Goal: Task Accomplishment & Management: Manage account settings

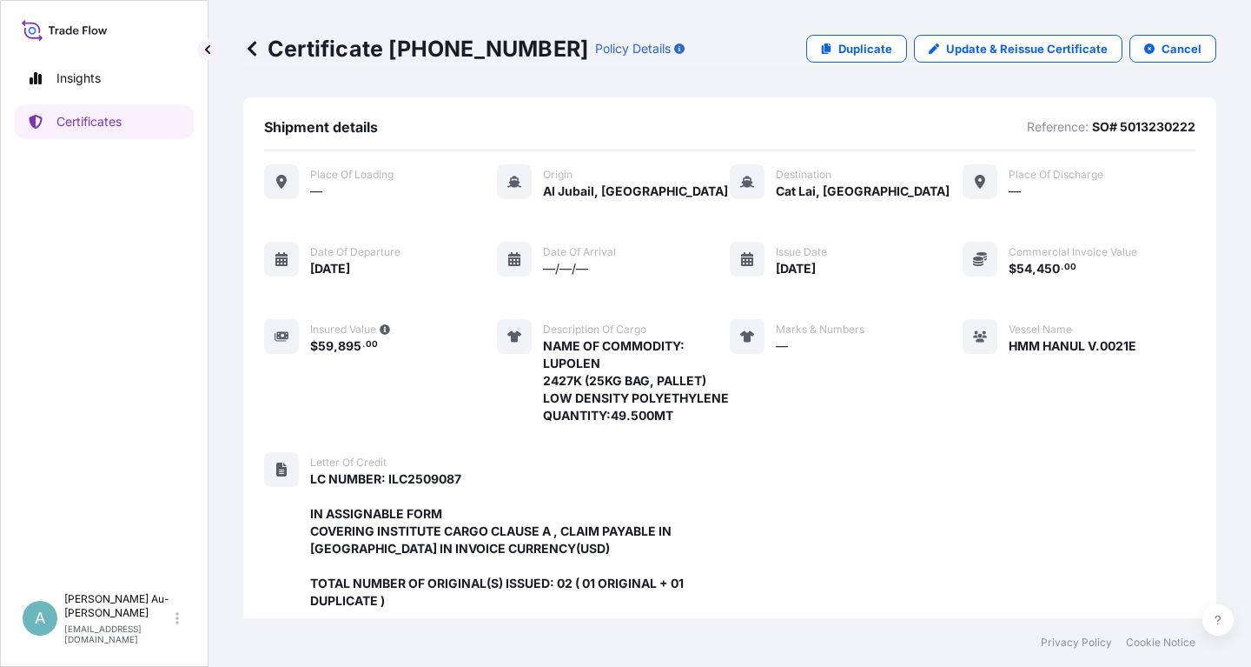
scroll to position [530, 0]
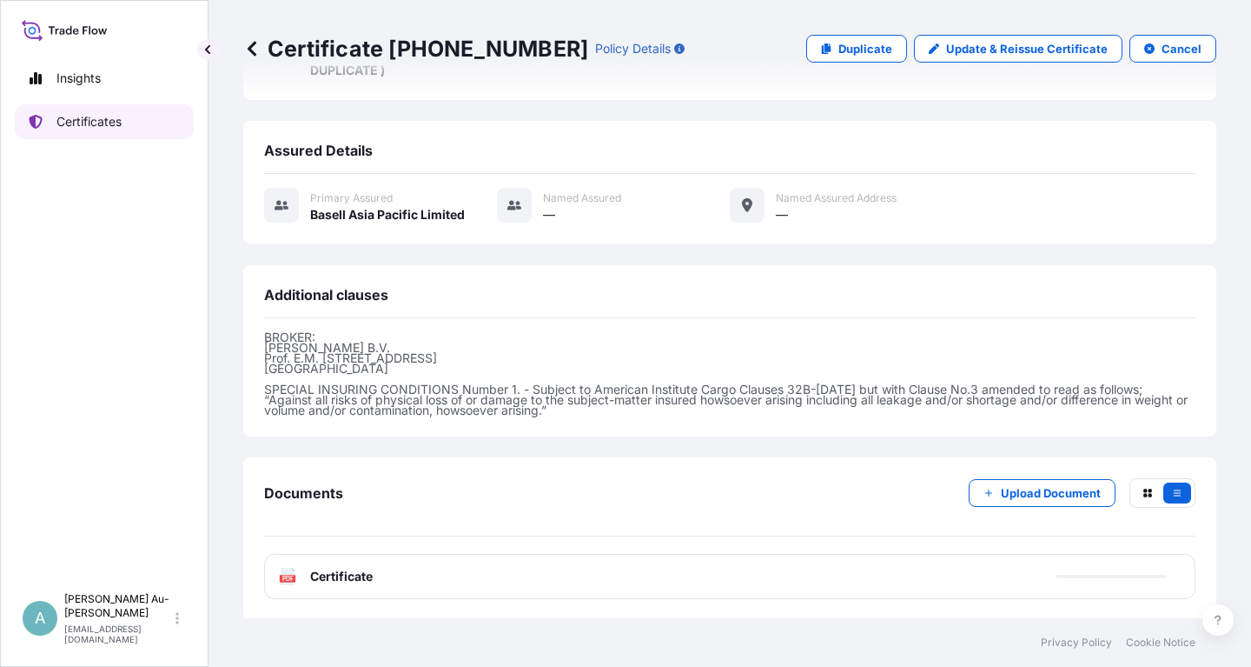
click at [83, 127] on p "Certificates" at bounding box center [88, 121] width 65 height 17
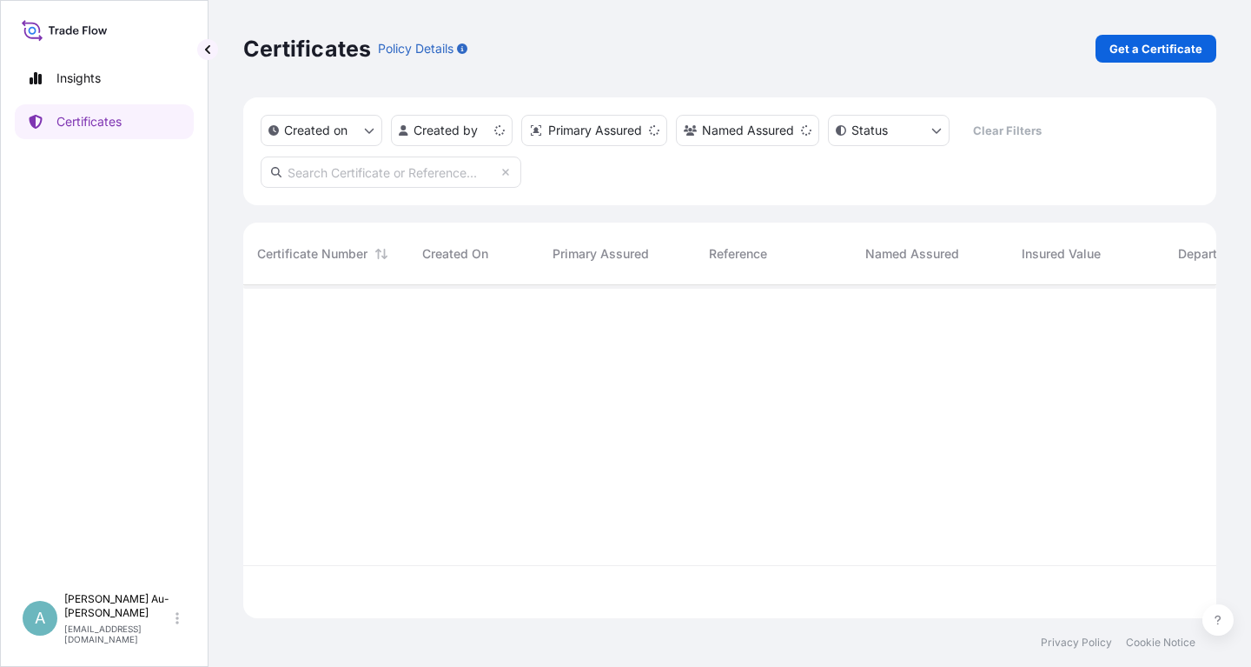
scroll to position [342, 973]
click at [402, 180] on input "text" at bounding box center [391, 171] width 261 height 31
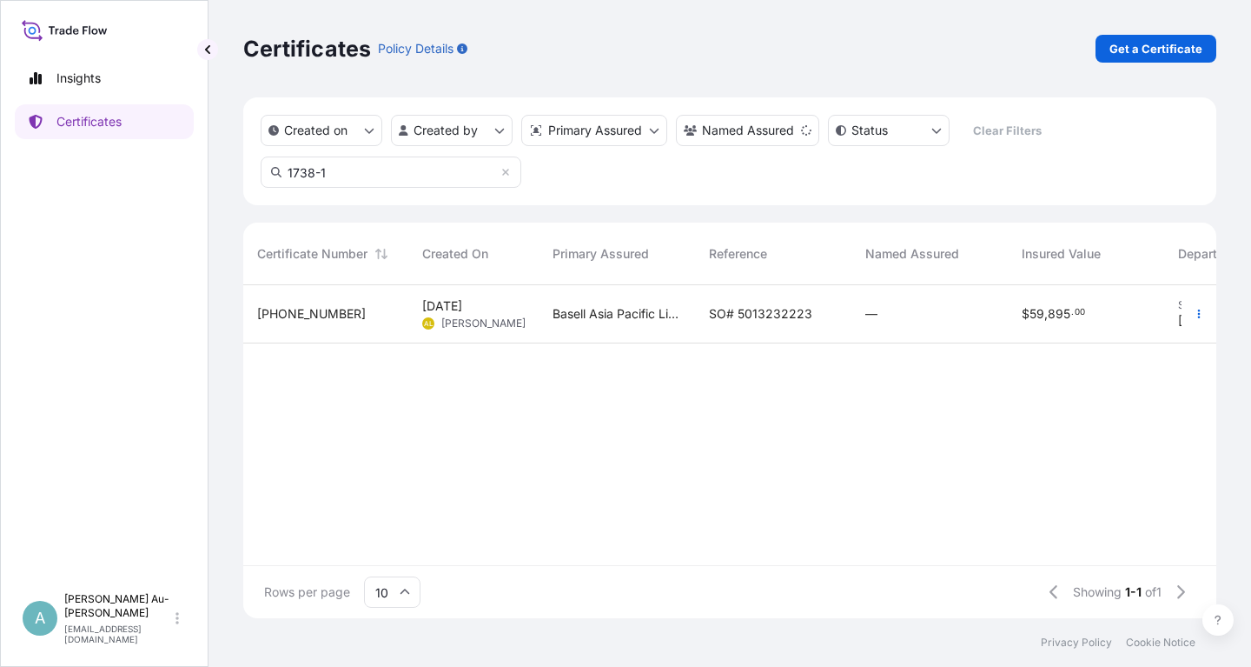
type input "1738-1"
click at [671, 320] on span "Basell Asia Pacific Limited" at bounding box center [617, 313] width 129 height 17
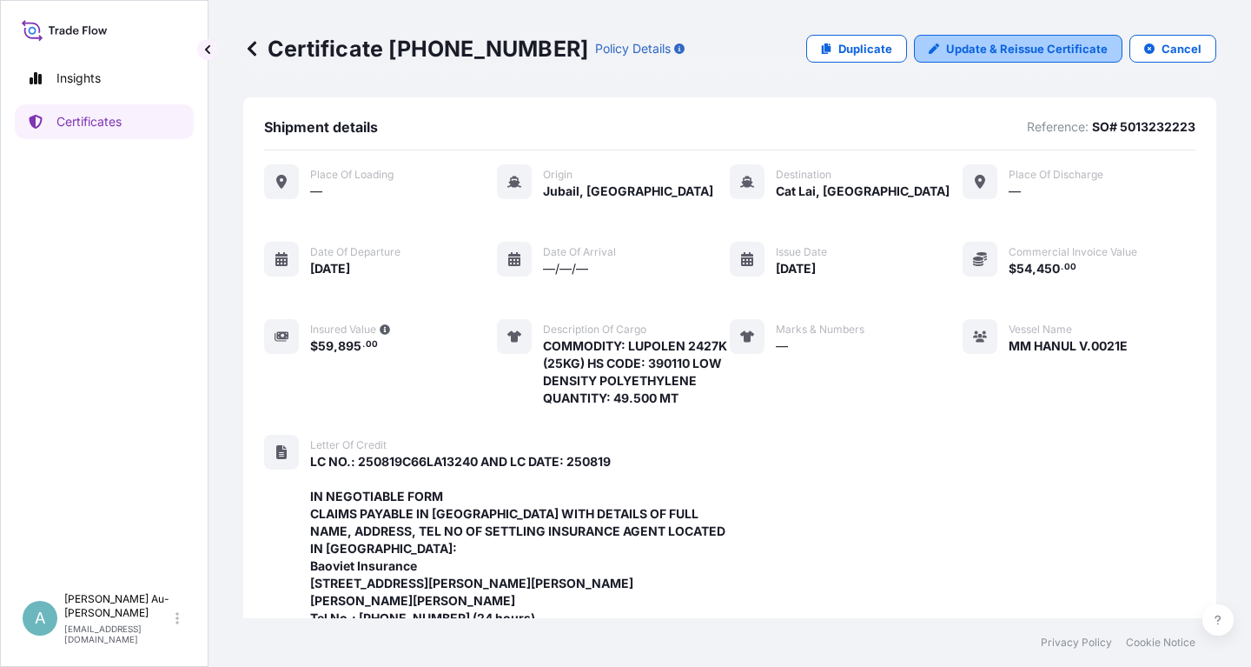
click at [1040, 50] on p "Update & Reissue Certificate" at bounding box center [1027, 48] width 162 height 17
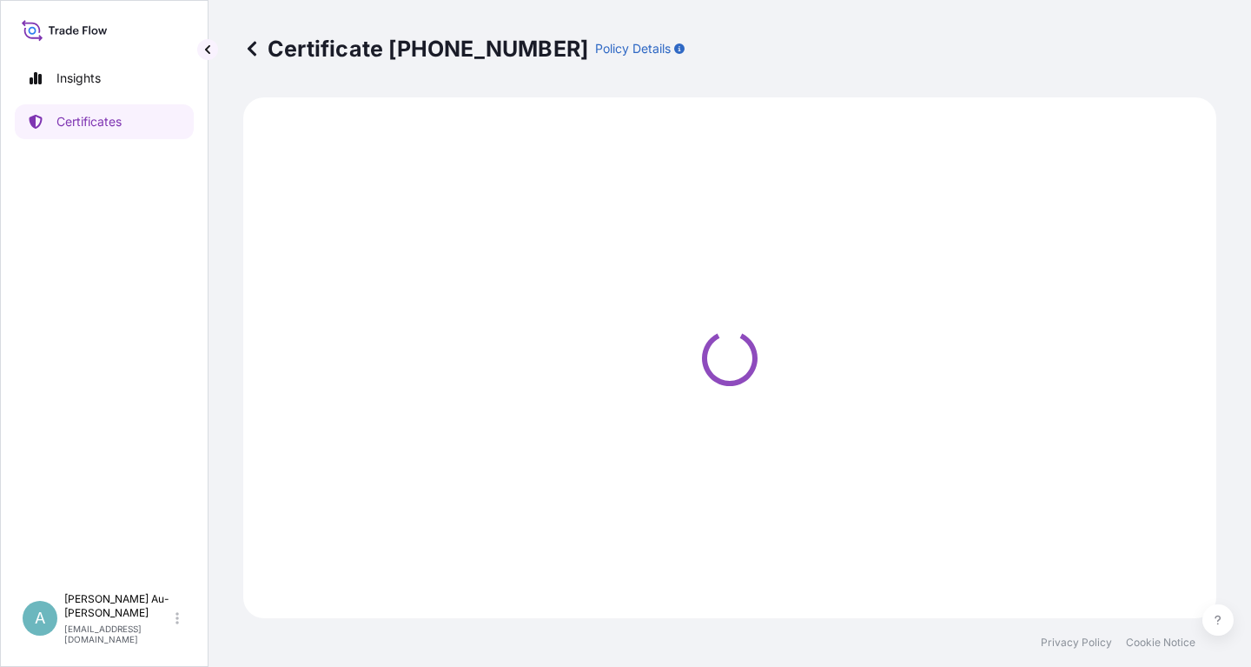
select select "Sea"
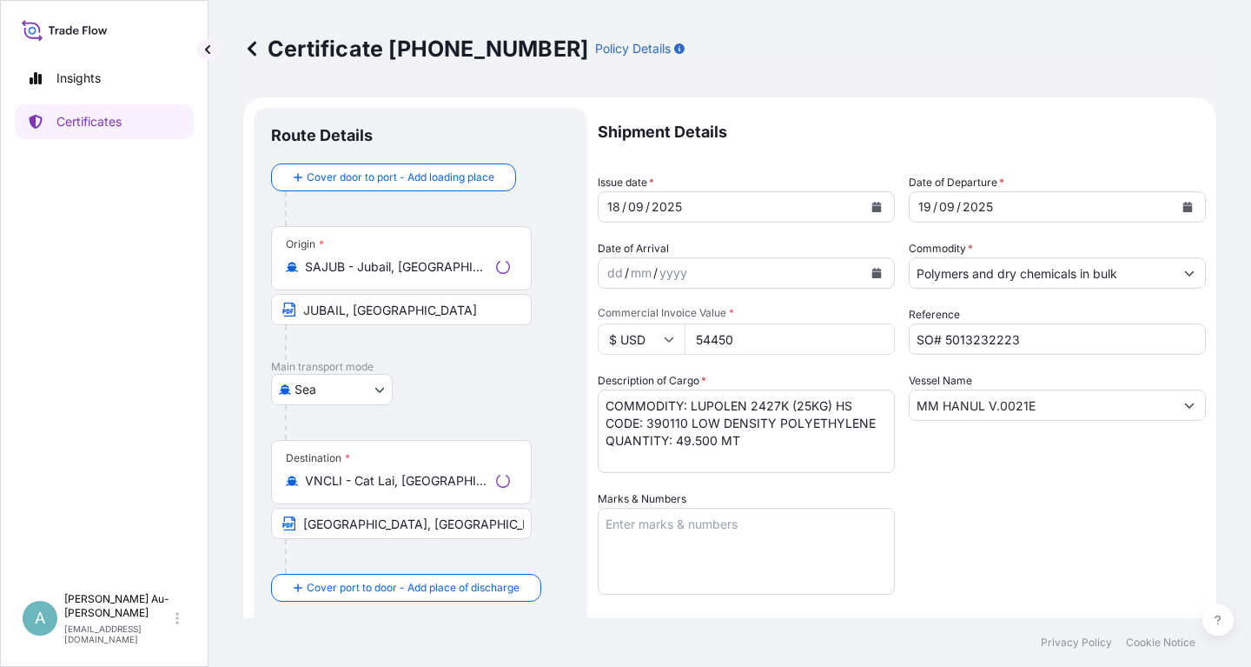
select select "32034"
click at [873, 207] on icon "Calendar" at bounding box center [878, 207] width 10 height 10
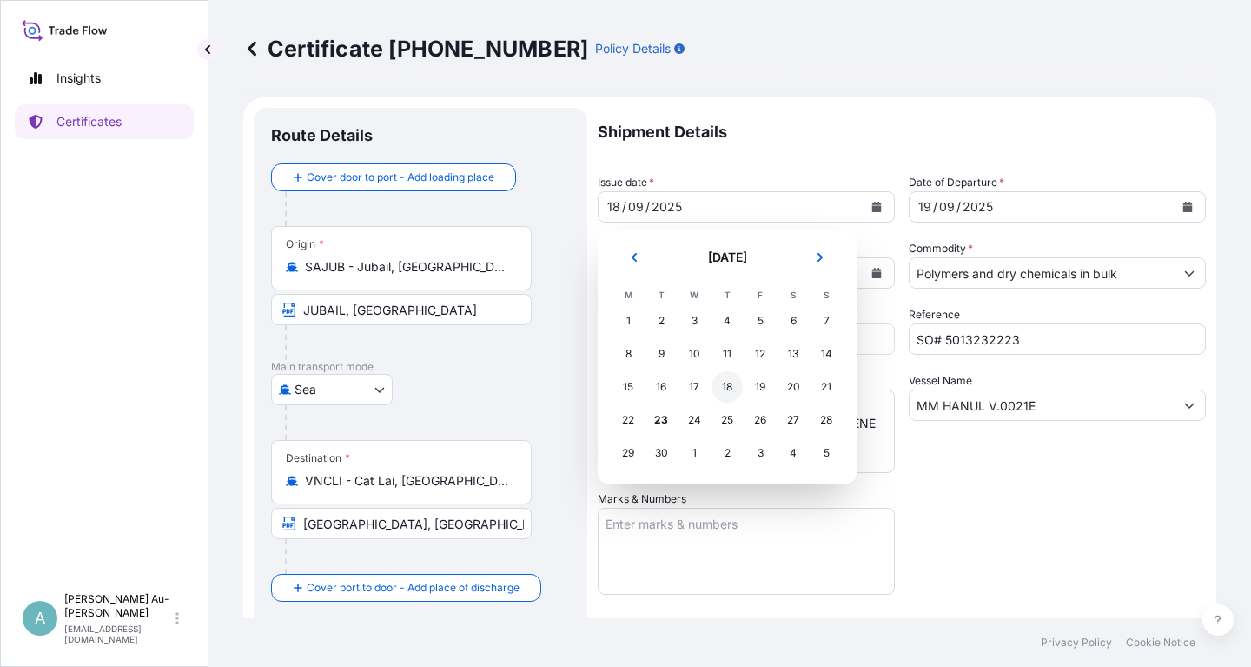
click at [728, 385] on div "18" at bounding box center [727, 386] width 31 height 31
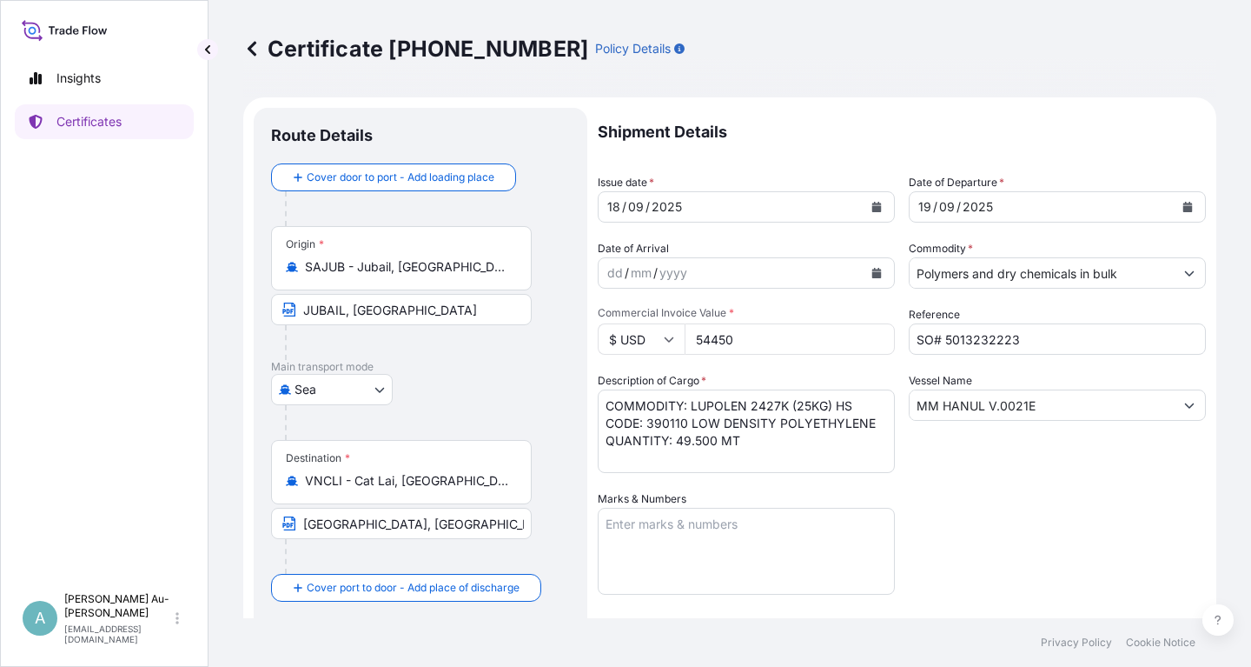
drag, startPoint x: 955, startPoint y: 515, endPoint x: 934, endPoint y: 464, distance: 55.4
click at [959, 507] on div "Shipment Details Issue date * [DATE] Date of Departure * [DATE] Date of Arrival…" at bounding box center [902, 555] width 608 height 894
click at [915, 406] on input "MM HANUL V.0021E" at bounding box center [1042, 404] width 264 height 31
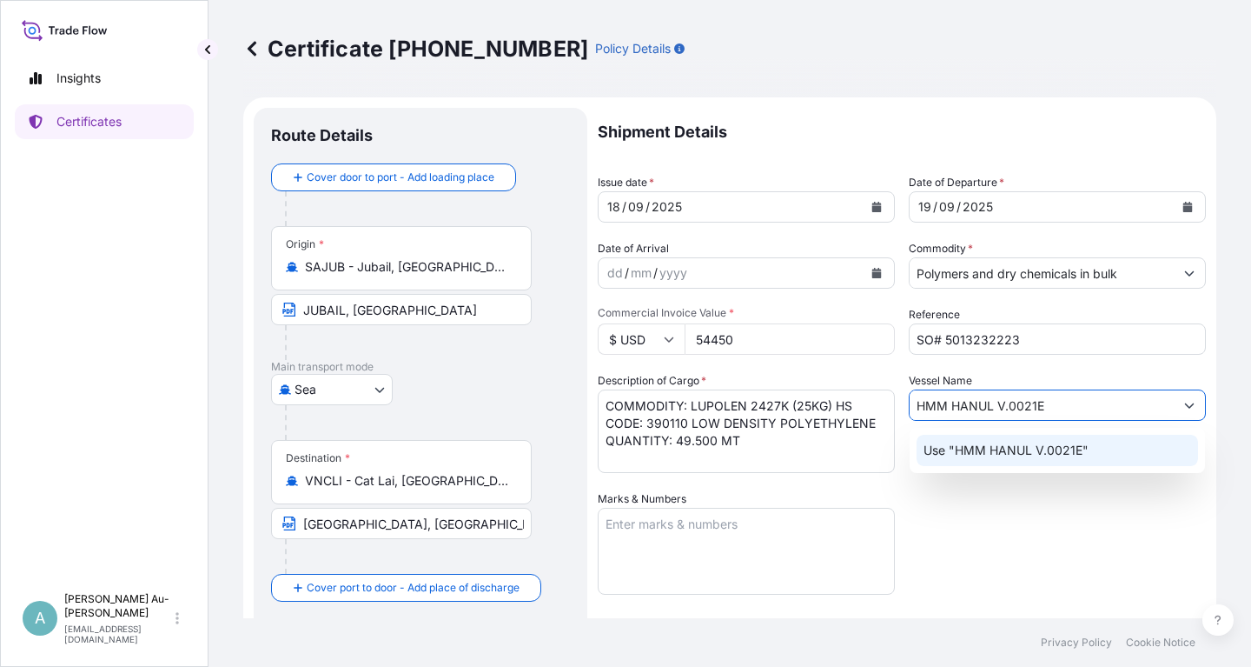
type input "HMM HANUL V.0021E"
click at [981, 563] on div "Shipment Details Issue date * [DATE] Date of Departure * [DATE] Date of Arrival…" at bounding box center [902, 555] width 608 height 894
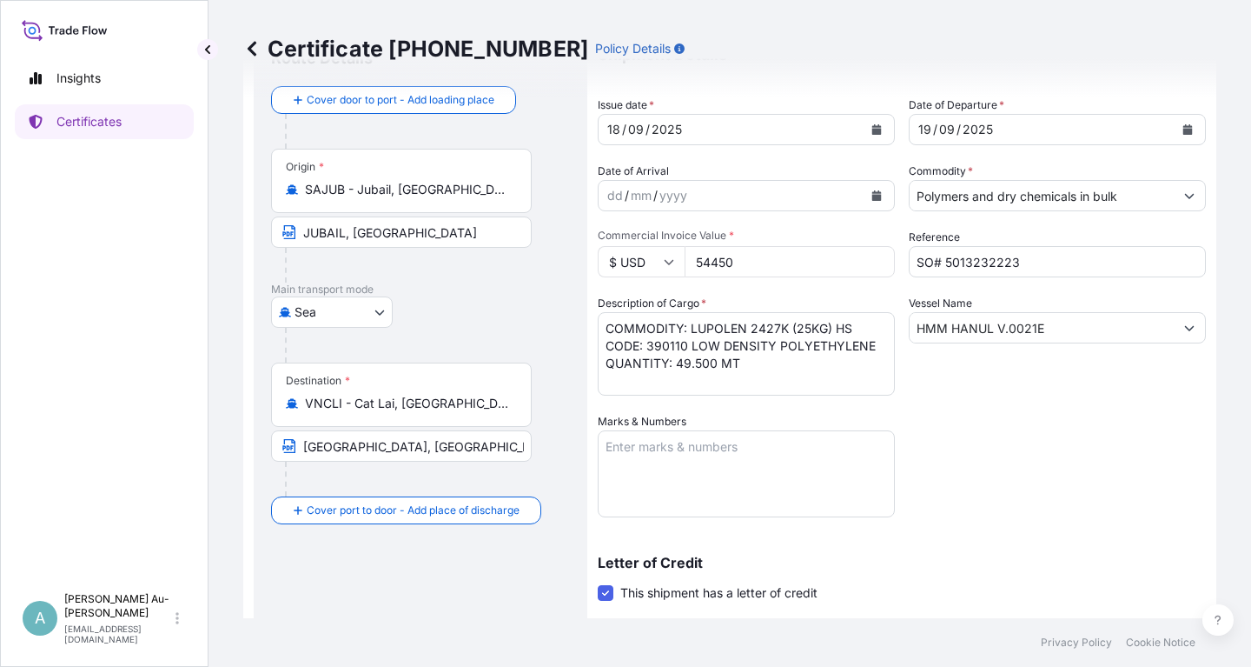
scroll to position [209, 0]
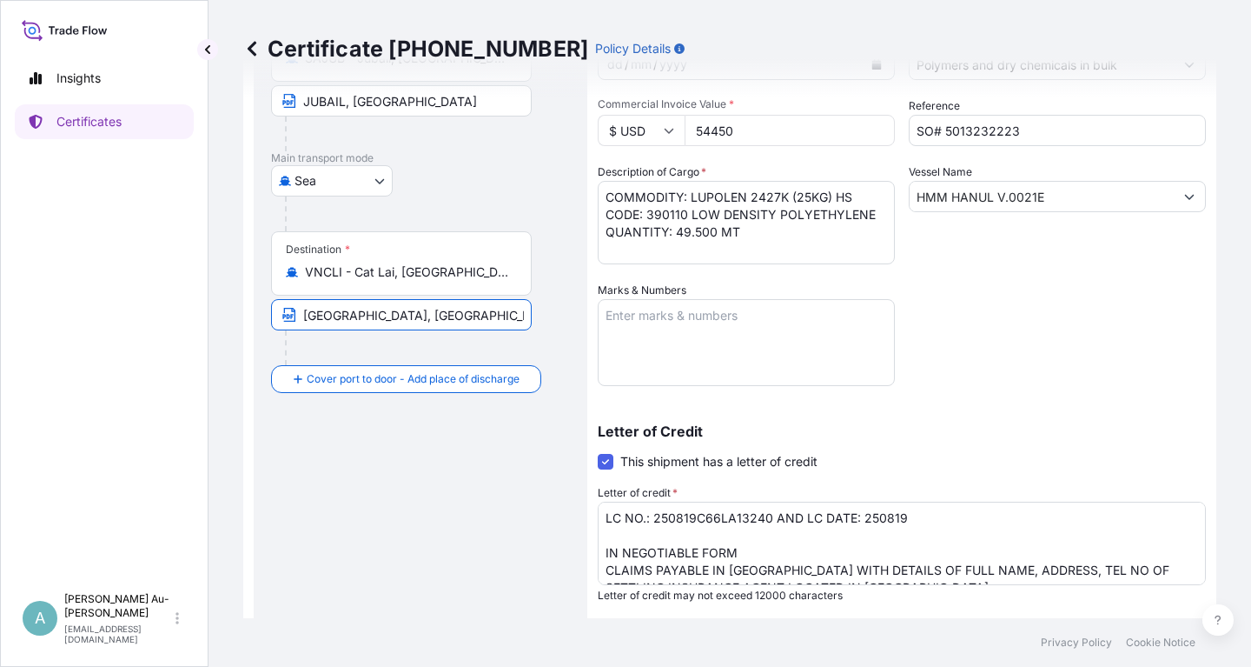
click at [304, 317] on input "[GEOGRAPHIC_DATA], [GEOGRAPHIC_DATA] VIA PORT OF DISCHARGE BA RIA VUNG TAU, [GE…" at bounding box center [401, 314] width 261 height 31
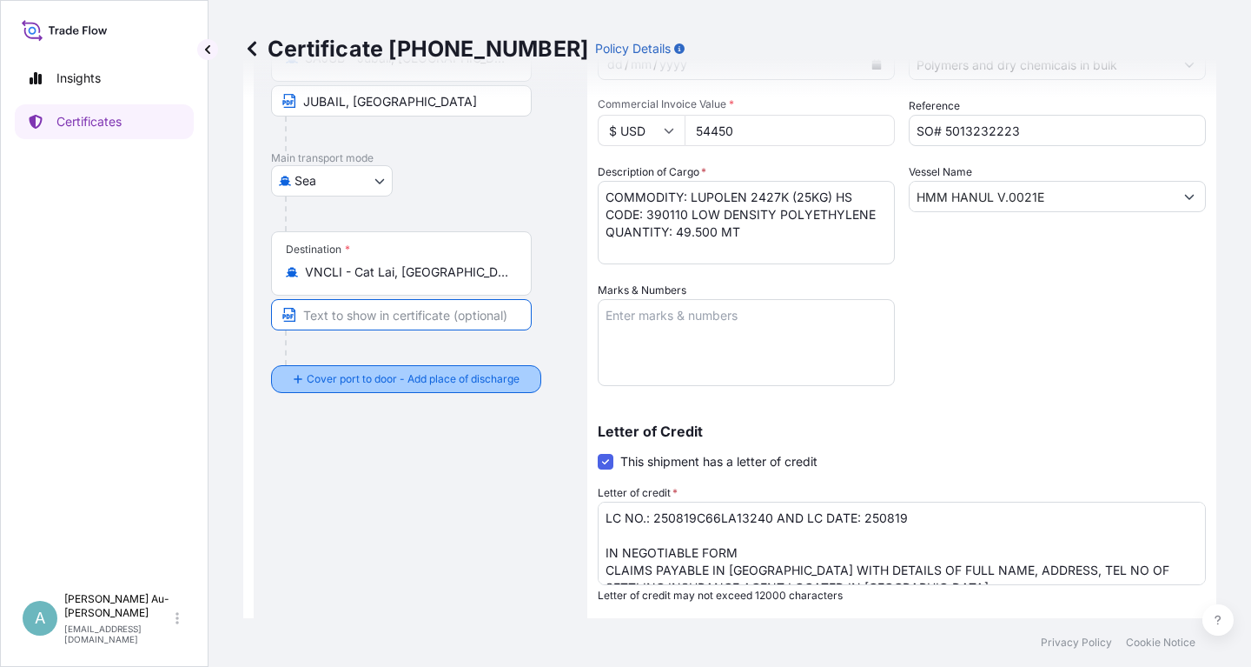
scroll to position [0, 0]
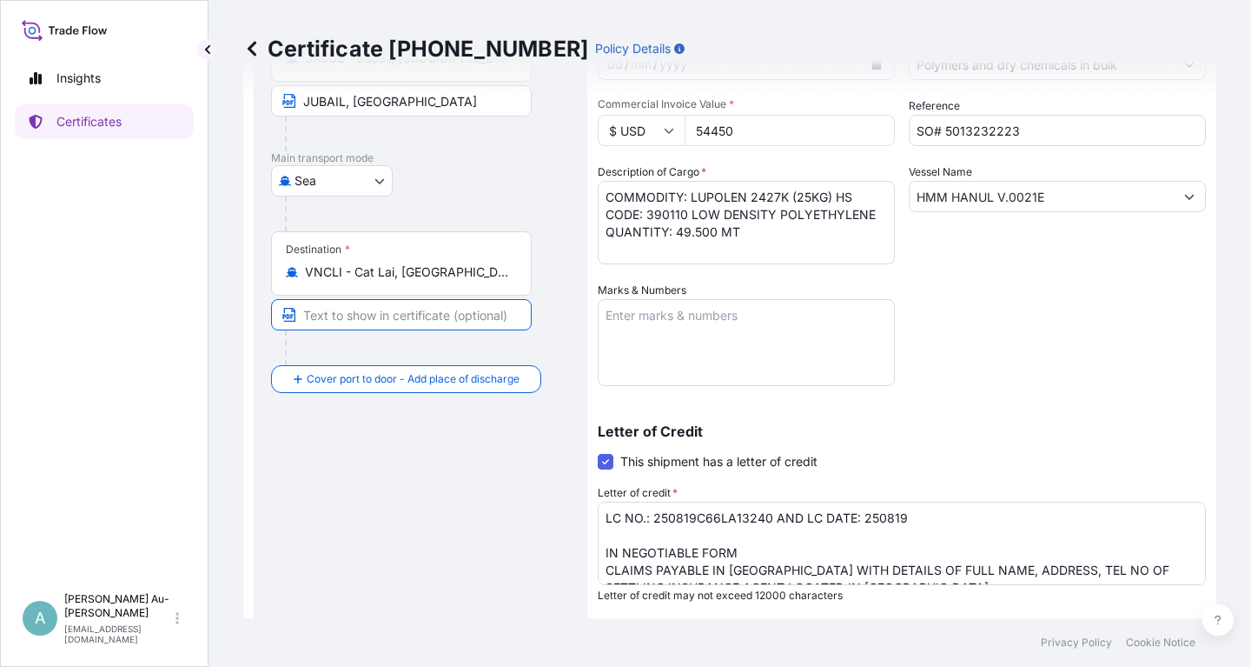
paste input "[GEOGRAPHIC_DATA], [GEOGRAPHIC_DATA] [GEOGRAPHIC_DATA] [GEOGRAPHIC_DATA], [GEOG…"
type input "[GEOGRAPHIC_DATA], [GEOGRAPHIC_DATA] [GEOGRAPHIC_DATA] [GEOGRAPHIC_DATA], [GEOG…"
click at [1091, 421] on div "Letter of Credit This shipment has a letter of credit Letter of credit * LC NO.…" at bounding box center [902, 502] width 608 height 199
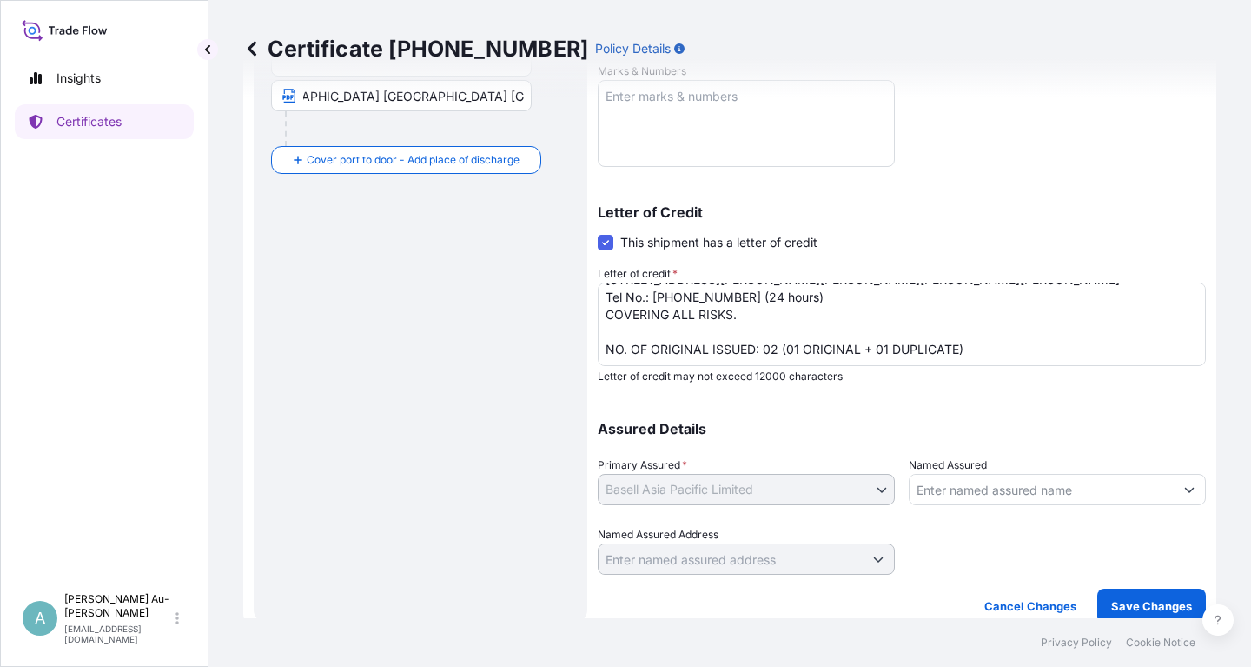
scroll to position [433, 0]
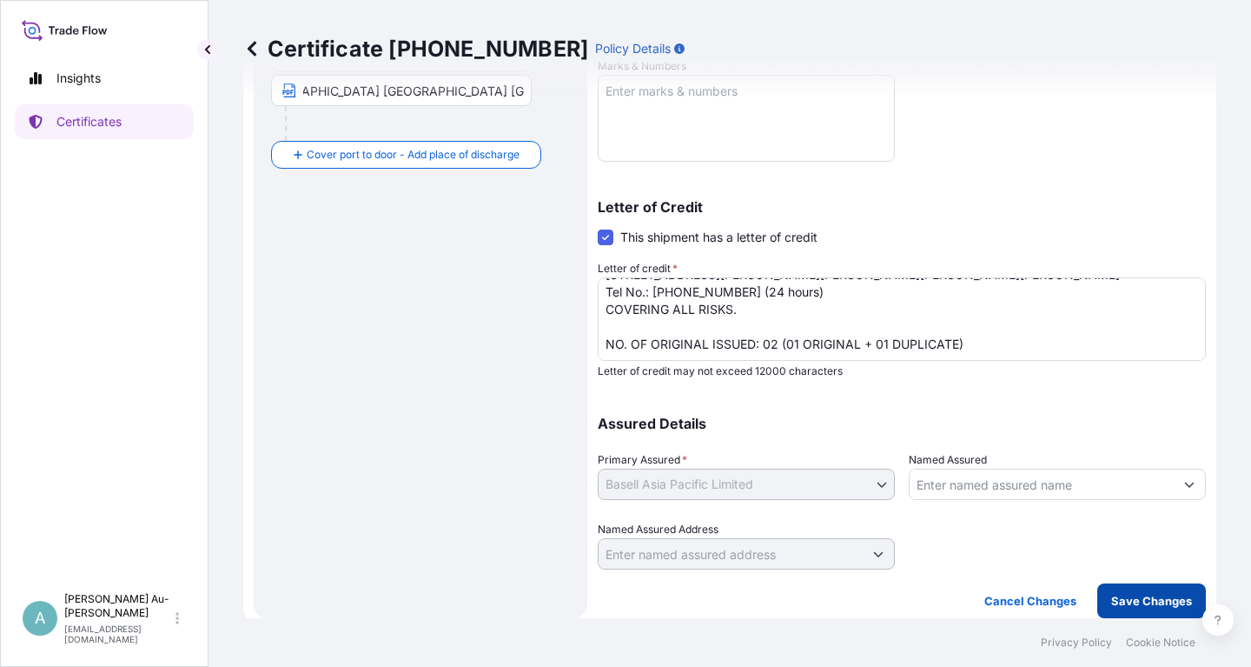
click at [1120, 597] on p "Save Changes" at bounding box center [1151, 600] width 81 height 17
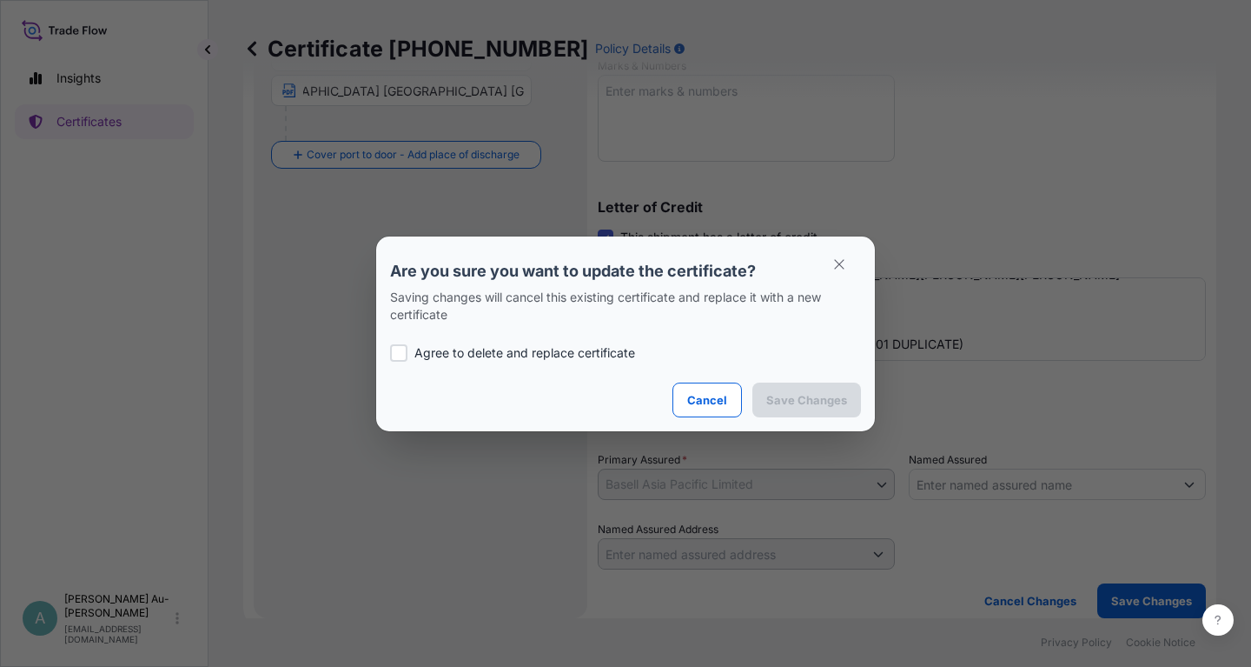
click at [461, 359] on p "Agree to delete and replace certificate" at bounding box center [525, 352] width 221 height 17
checkbox input "true"
click at [783, 396] on p "Save Changes" at bounding box center [806, 399] width 81 height 17
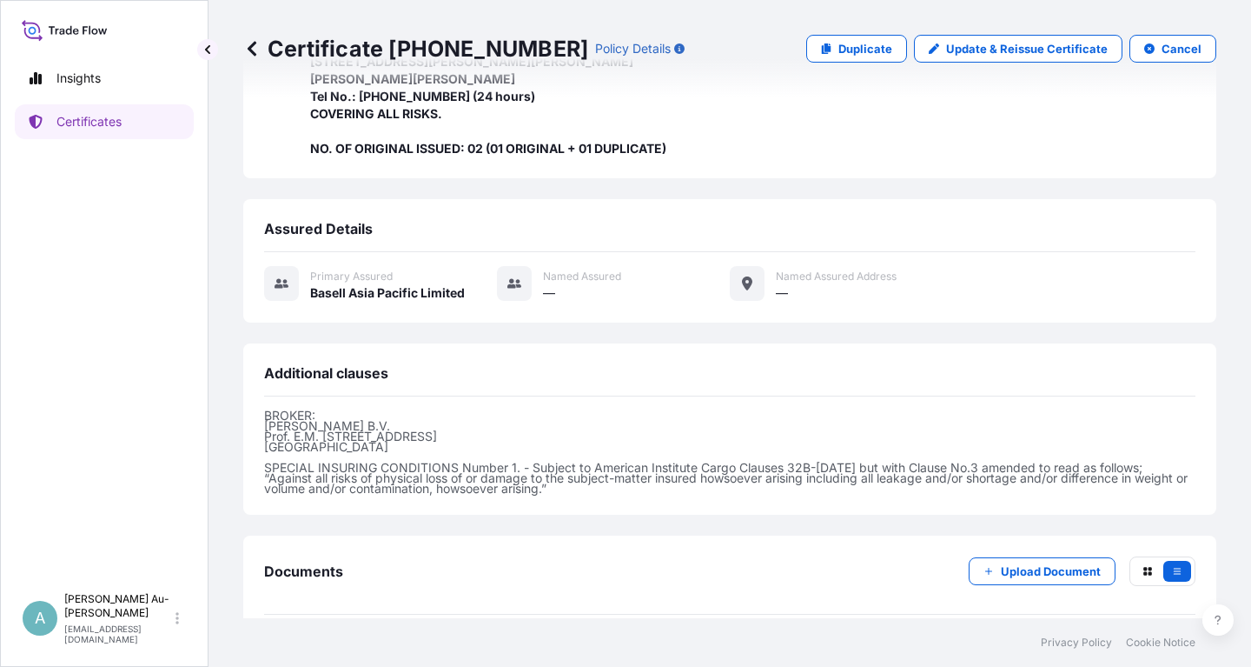
scroll to position [600, 0]
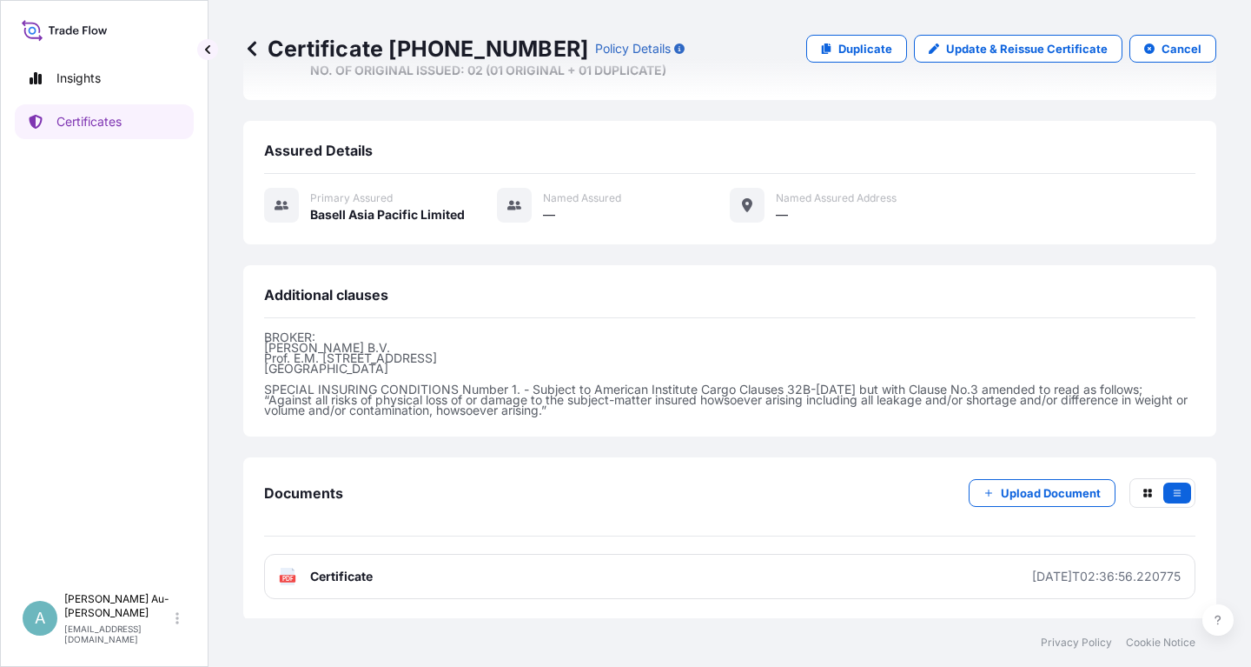
click at [486, 582] on link "PDF Certificate [DATE]T02:36:56.220775" at bounding box center [730, 576] width 932 height 45
